Goal: Transaction & Acquisition: Purchase product/service

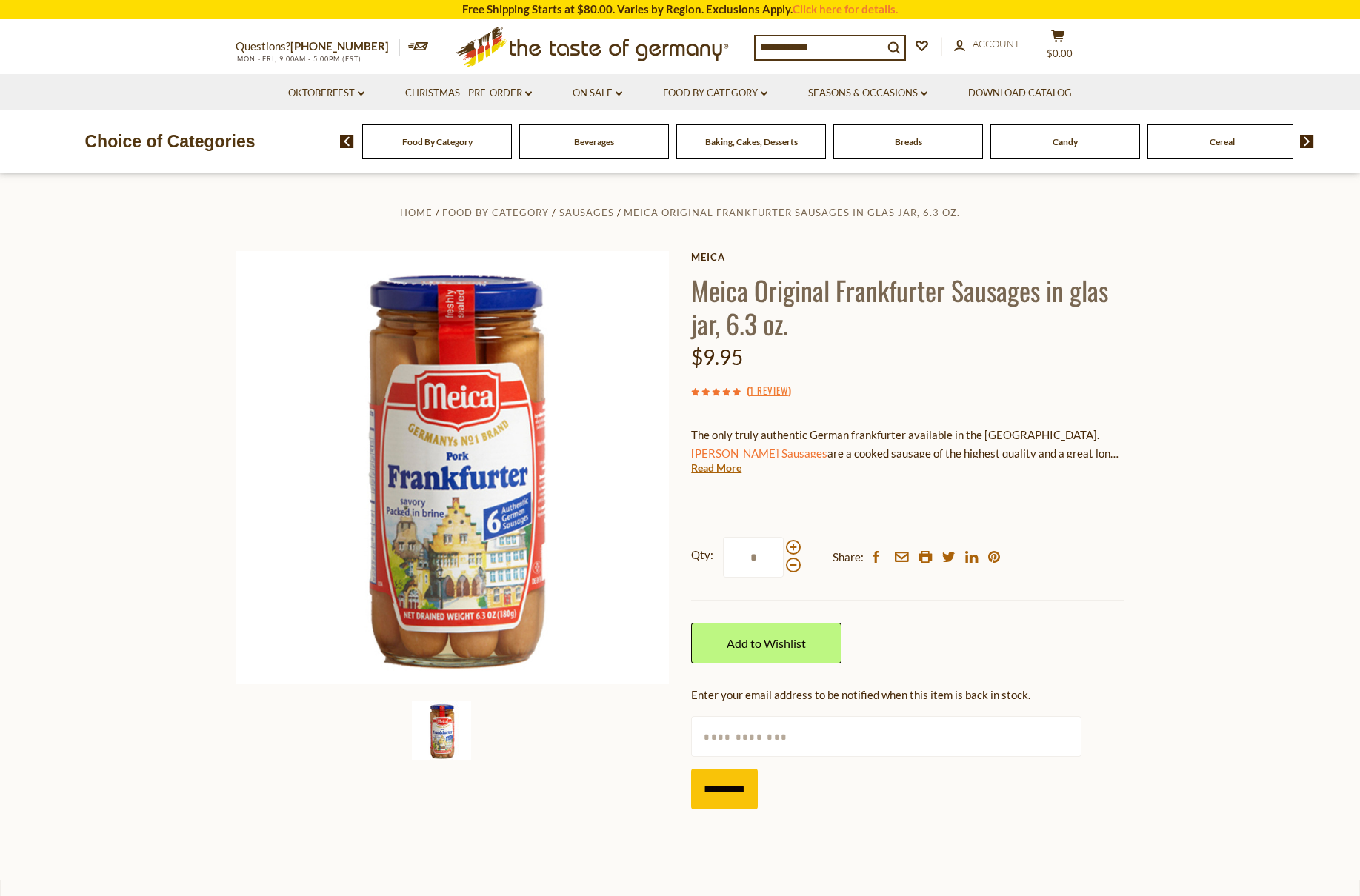
click at [610, 53] on icon at bounding box center [592, 43] width 272 height 35
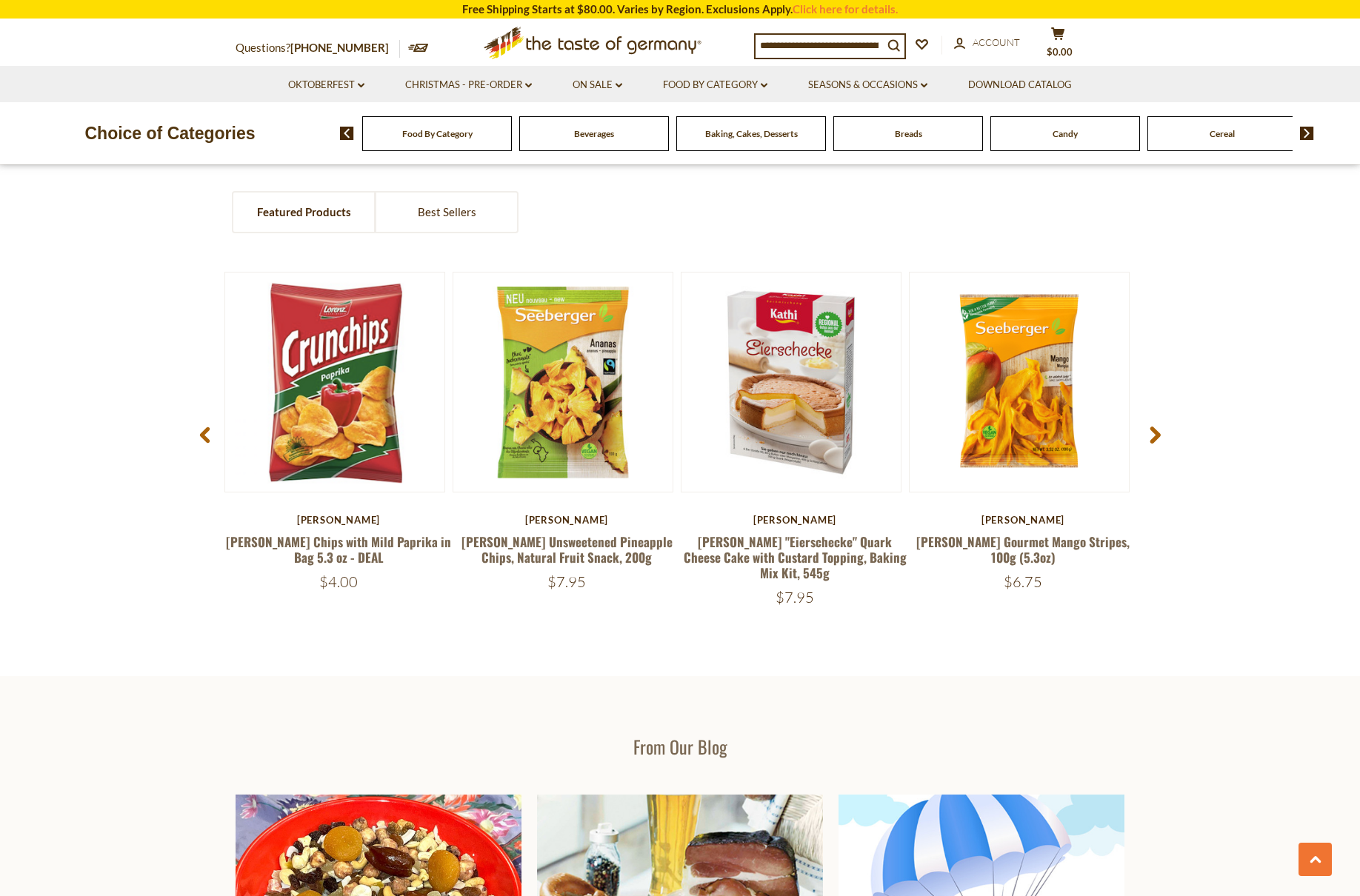
scroll to position [1307, 0]
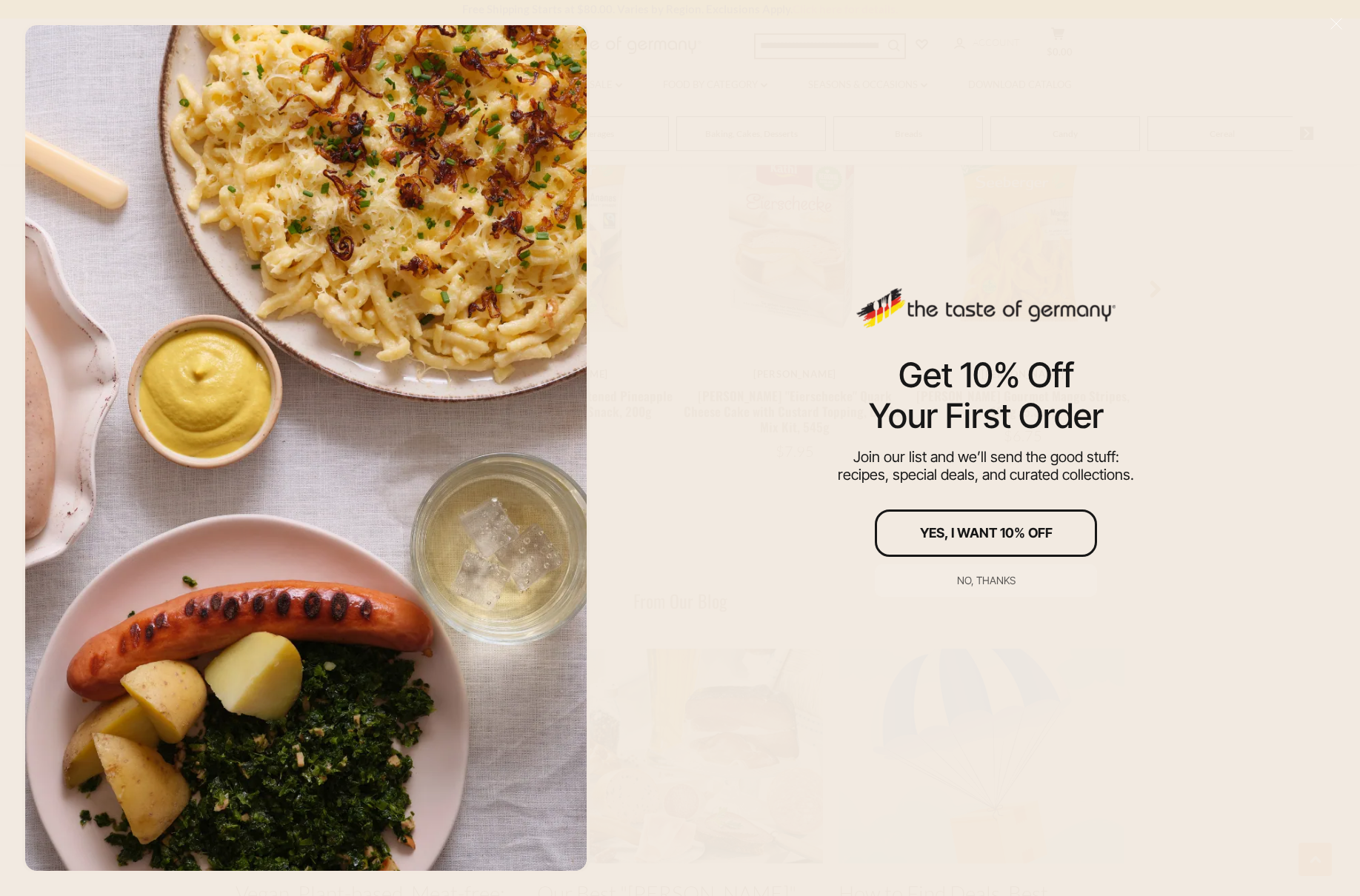
click at [988, 578] on div "No, thanks" at bounding box center [987, 580] width 59 height 10
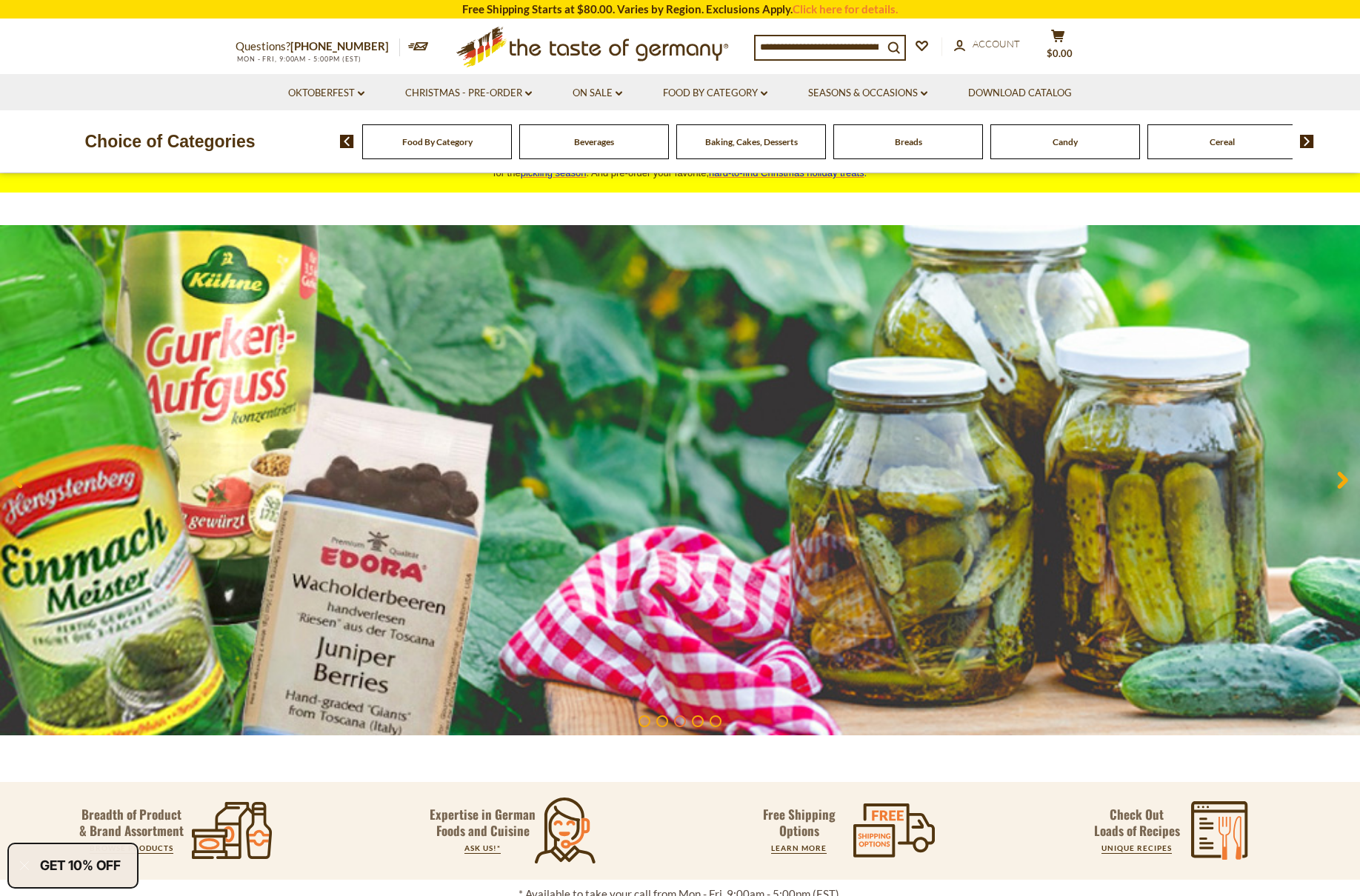
scroll to position [0, 0]
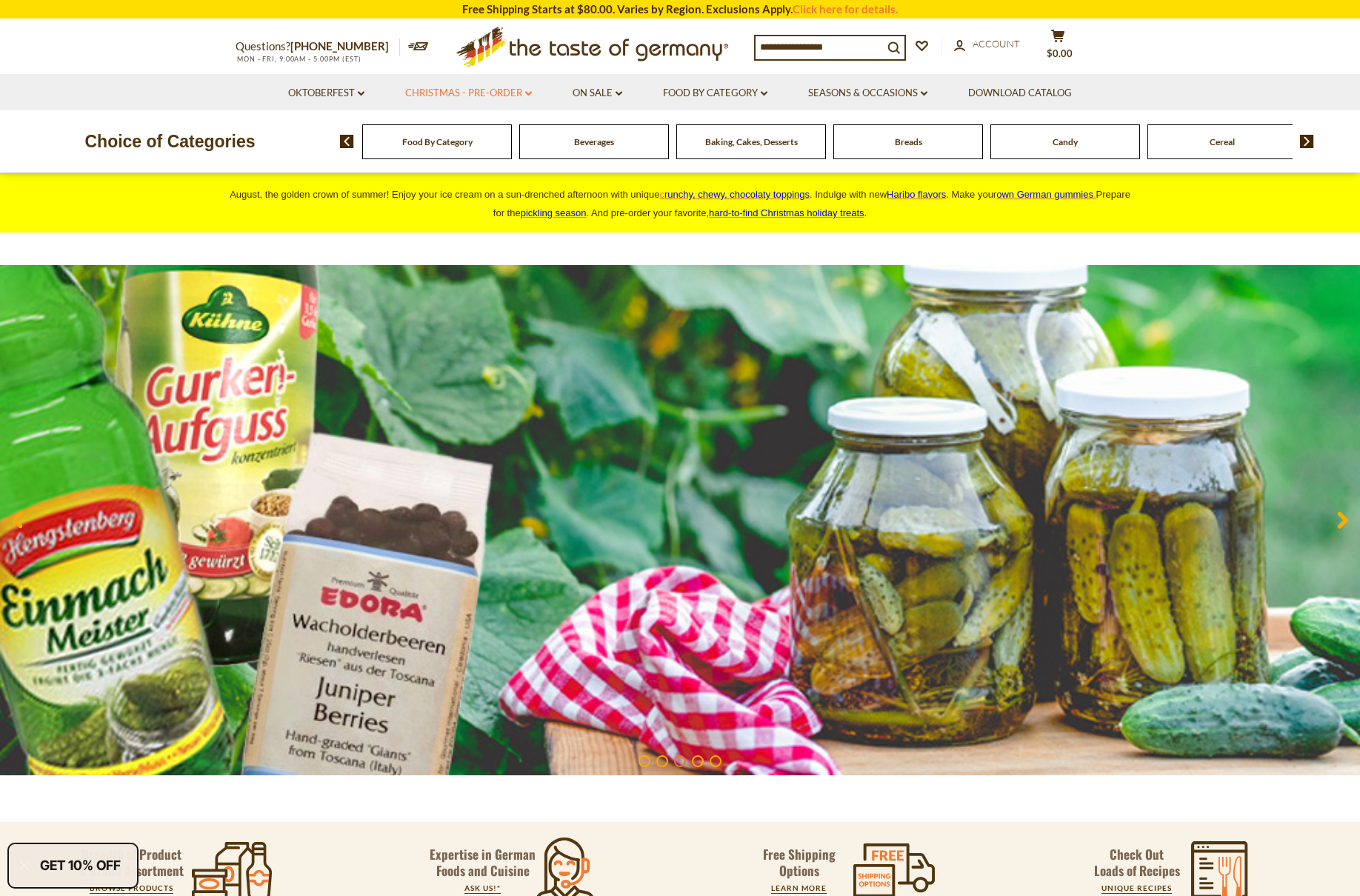
click at [476, 93] on link "Christmas - PRE-ORDER dropdown_arrow" at bounding box center [469, 93] width 127 height 16
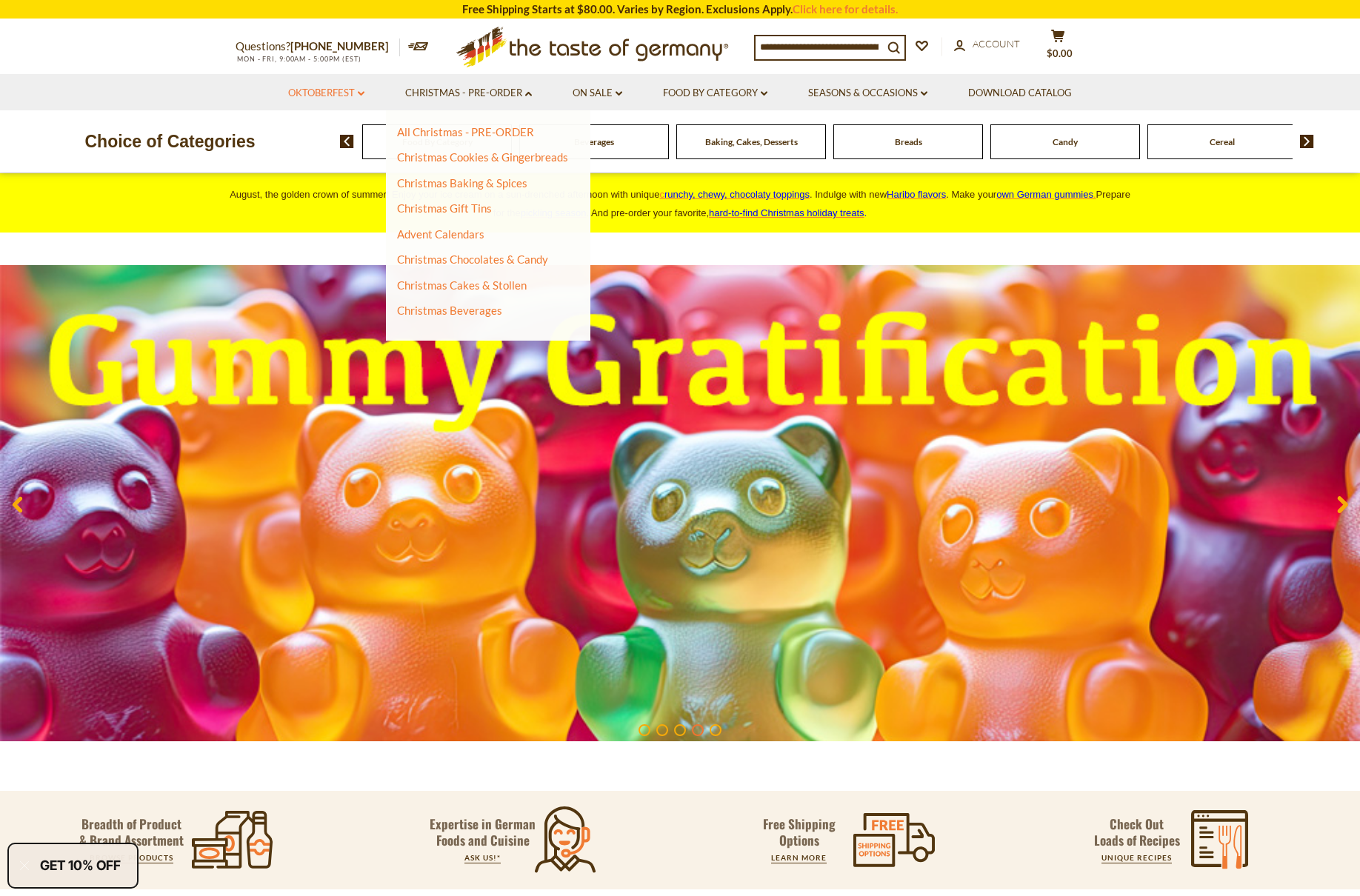
click at [326, 91] on link "Oktoberfest dropdown_arrow" at bounding box center [326, 93] width 76 height 16
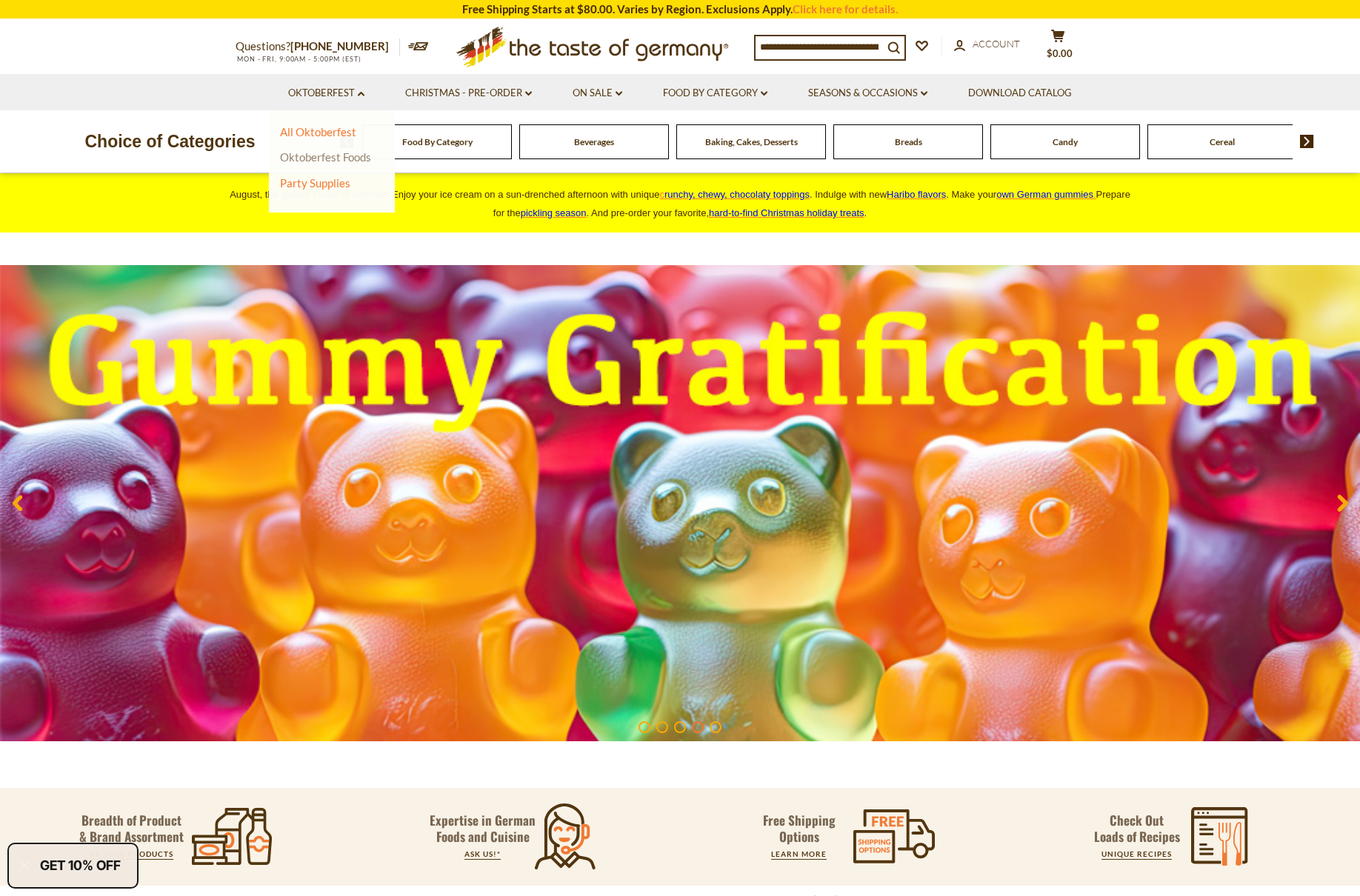
click at [326, 160] on link "Oktoberfest Foods" at bounding box center [325, 156] width 91 height 13
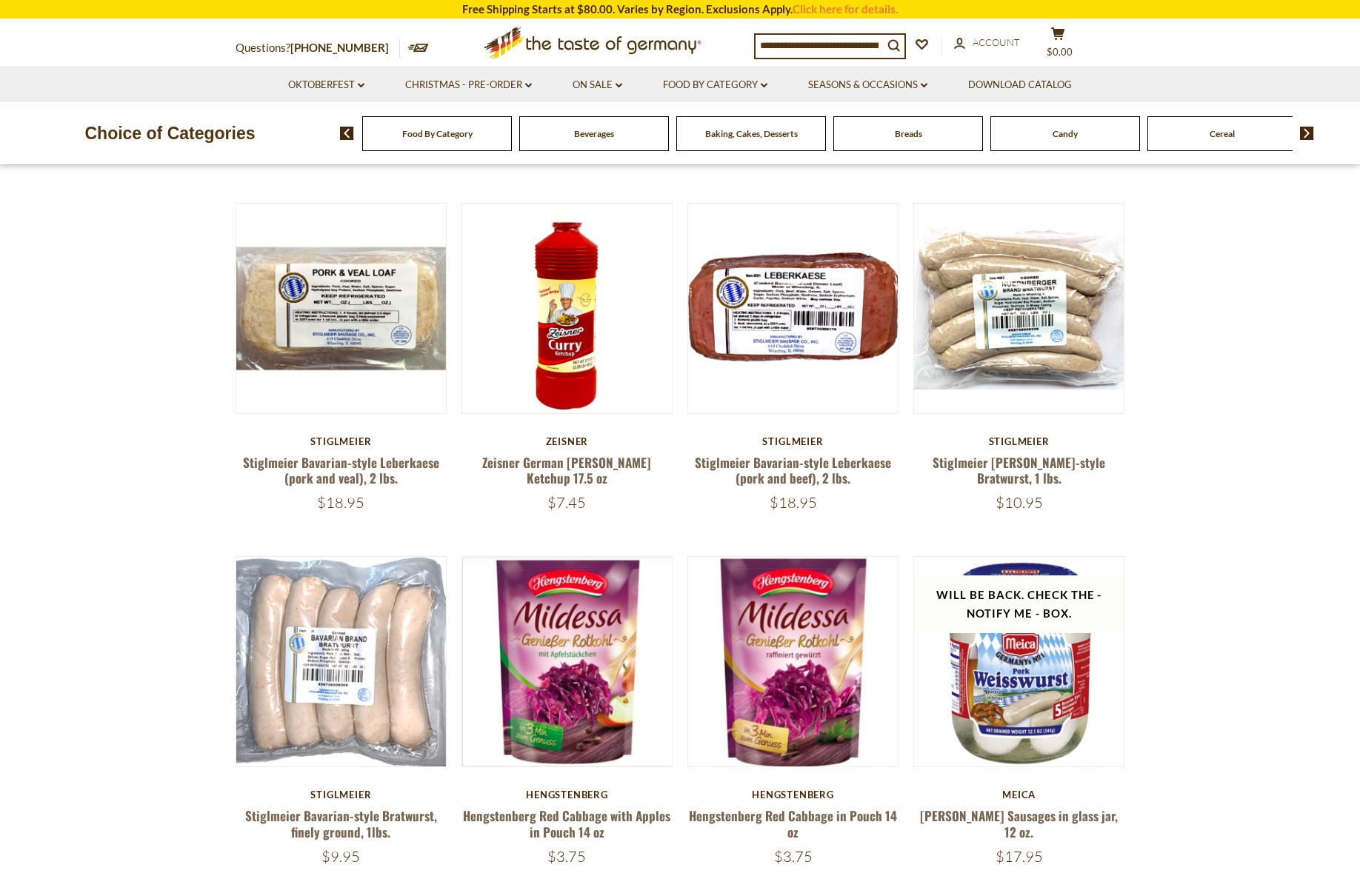
scroll to position [506, 0]
